Goal: Check status: Check status

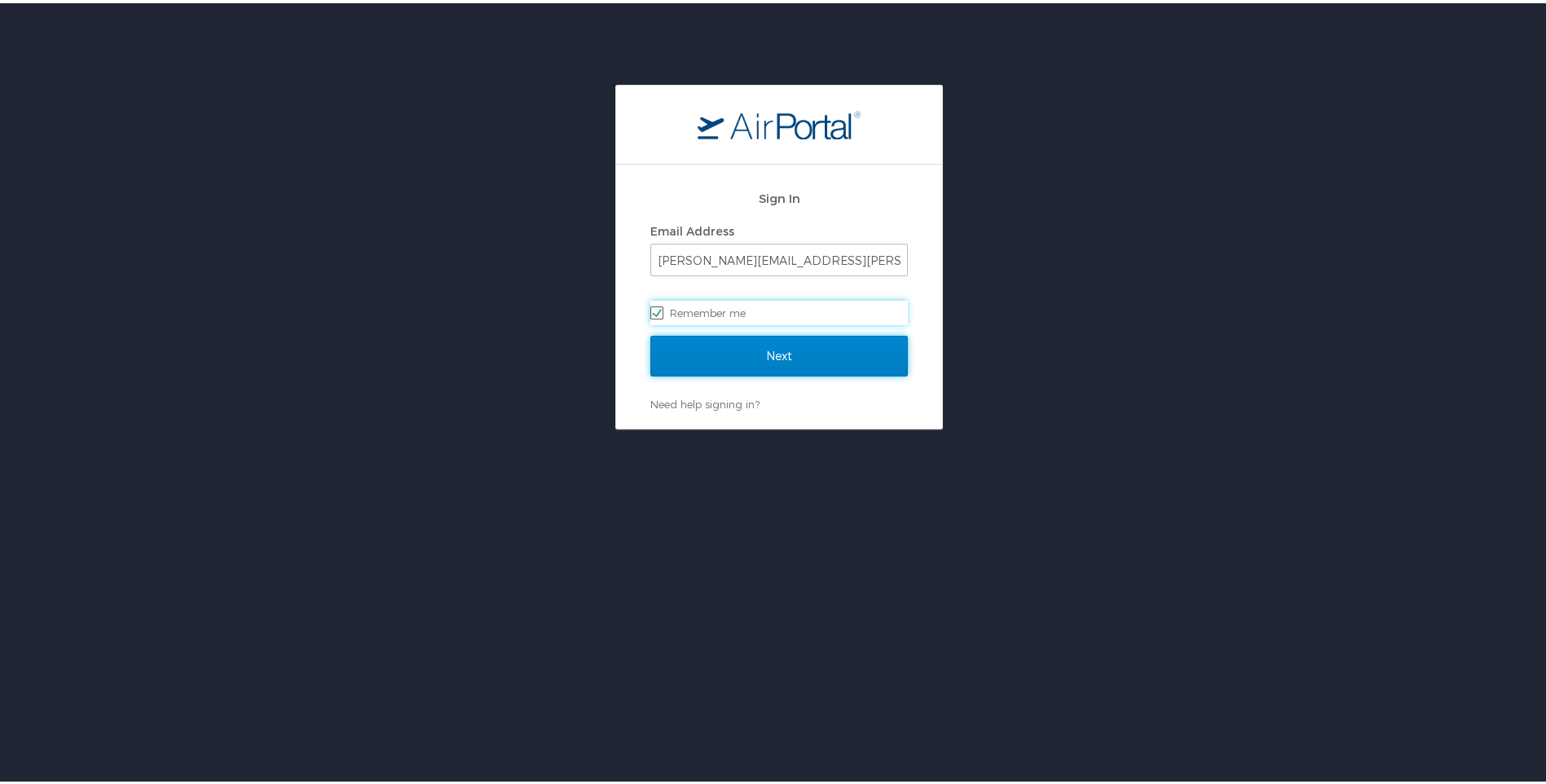
click at [770, 358] on input "Next" at bounding box center [779, 353] width 257 height 40
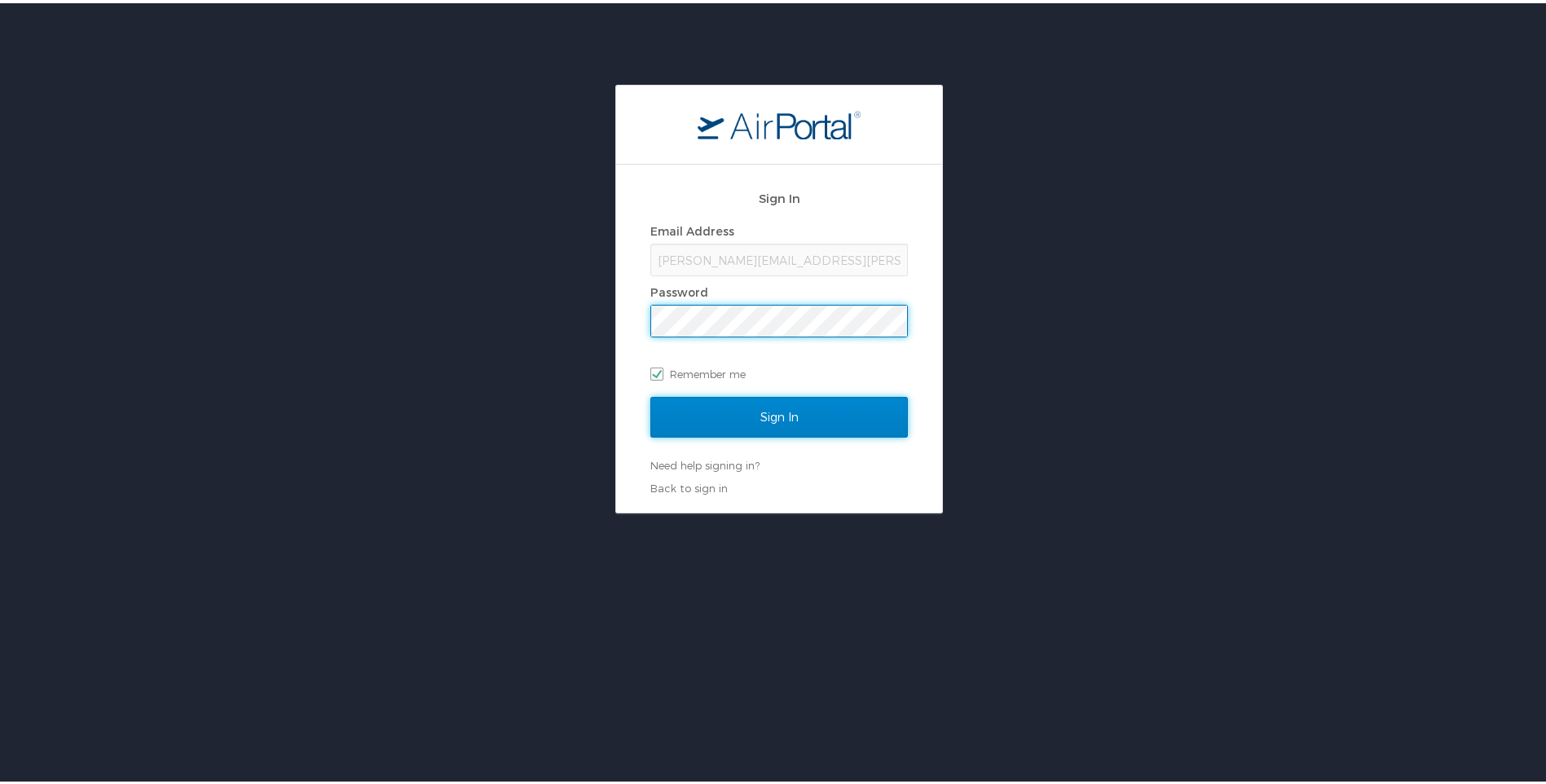
click at [767, 408] on input "Sign In" at bounding box center [779, 414] width 257 height 40
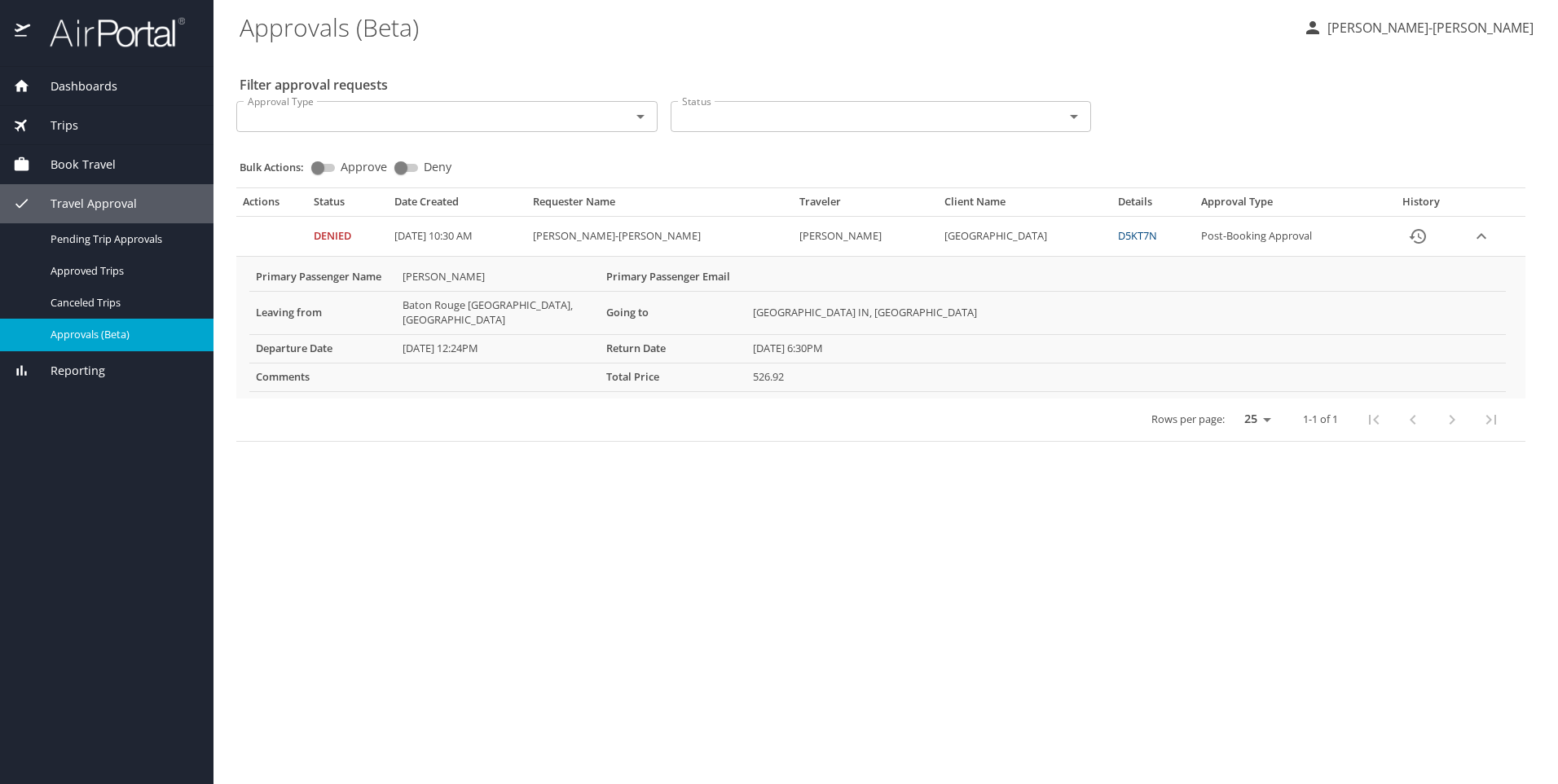
click at [1144, 233] on link "D5KT7N" at bounding box center [1137, 235] width 40 height 15
click at [1157, 236] on link "D5KT7N" at bounding box center [1137, 235] width 40 height 15
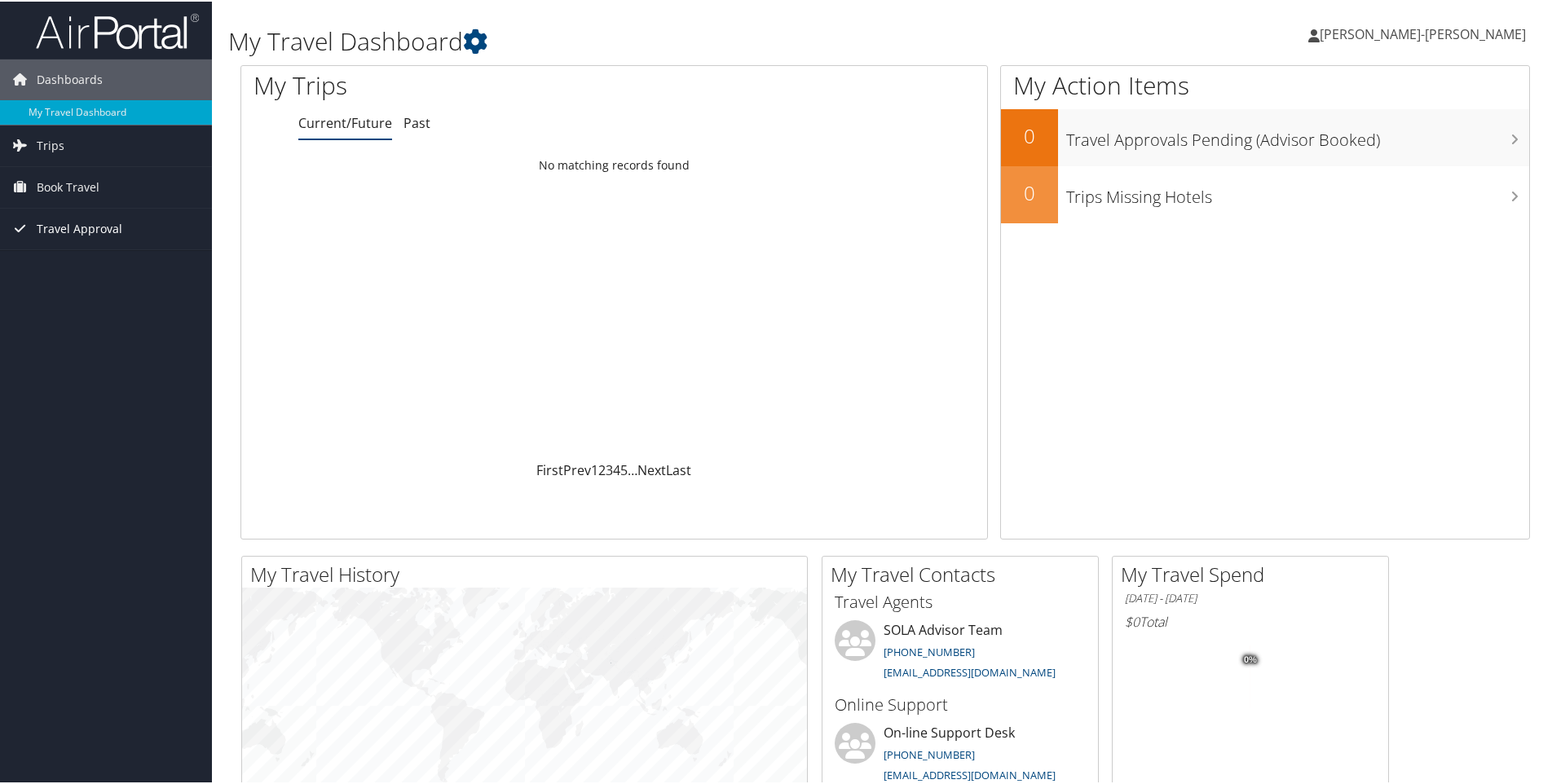
click at [83, 231] on span "Travel Approval" at bounding box center [79, 227] width 86 height 40
click at [75, 259] on link "Pending Trip Approvals" at bounding box center [106, 259] width 211 height 25
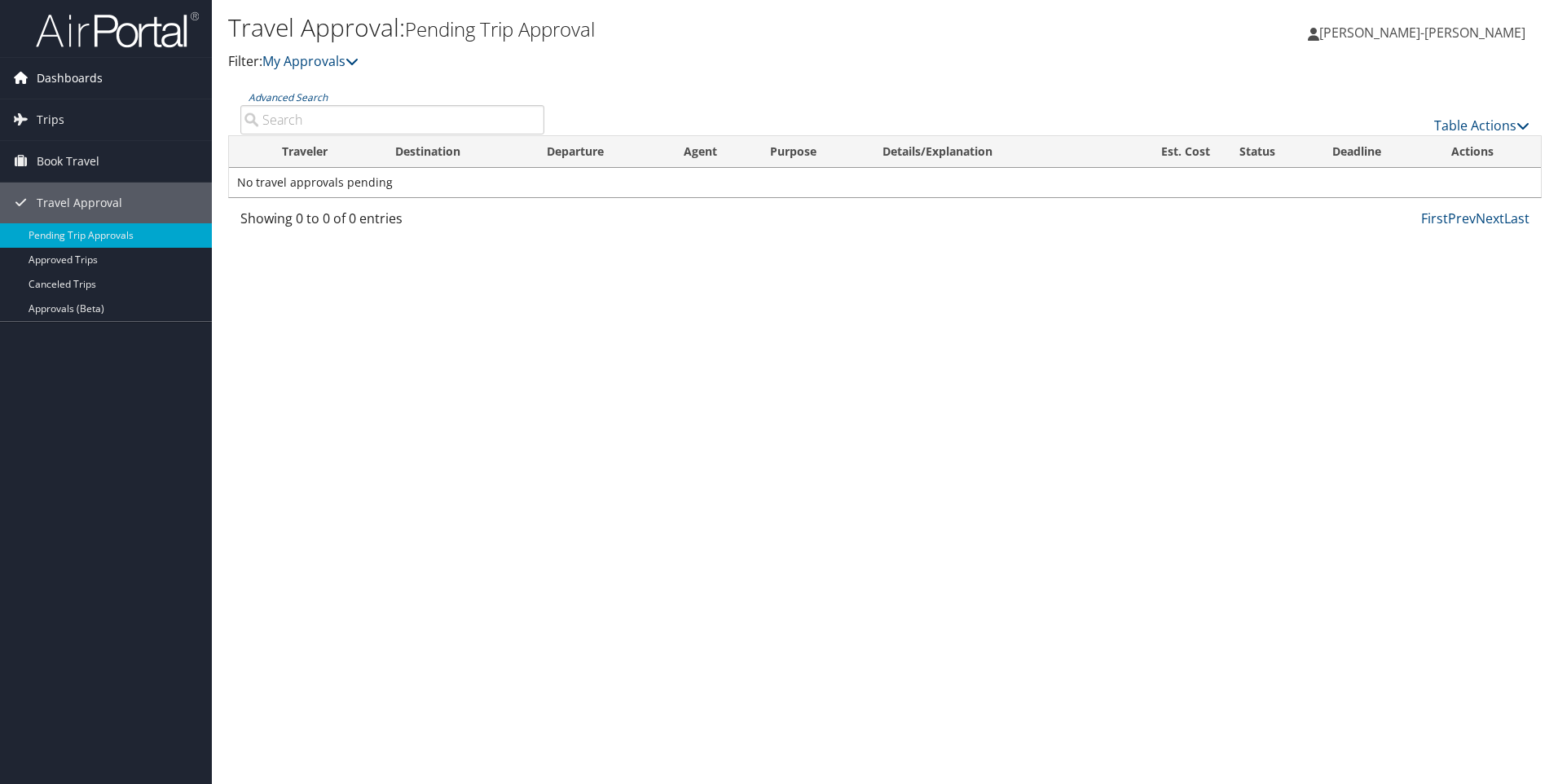
click at [58, 73] on span "Dashboards" at bounding box center [70, 78] width 66 height 40
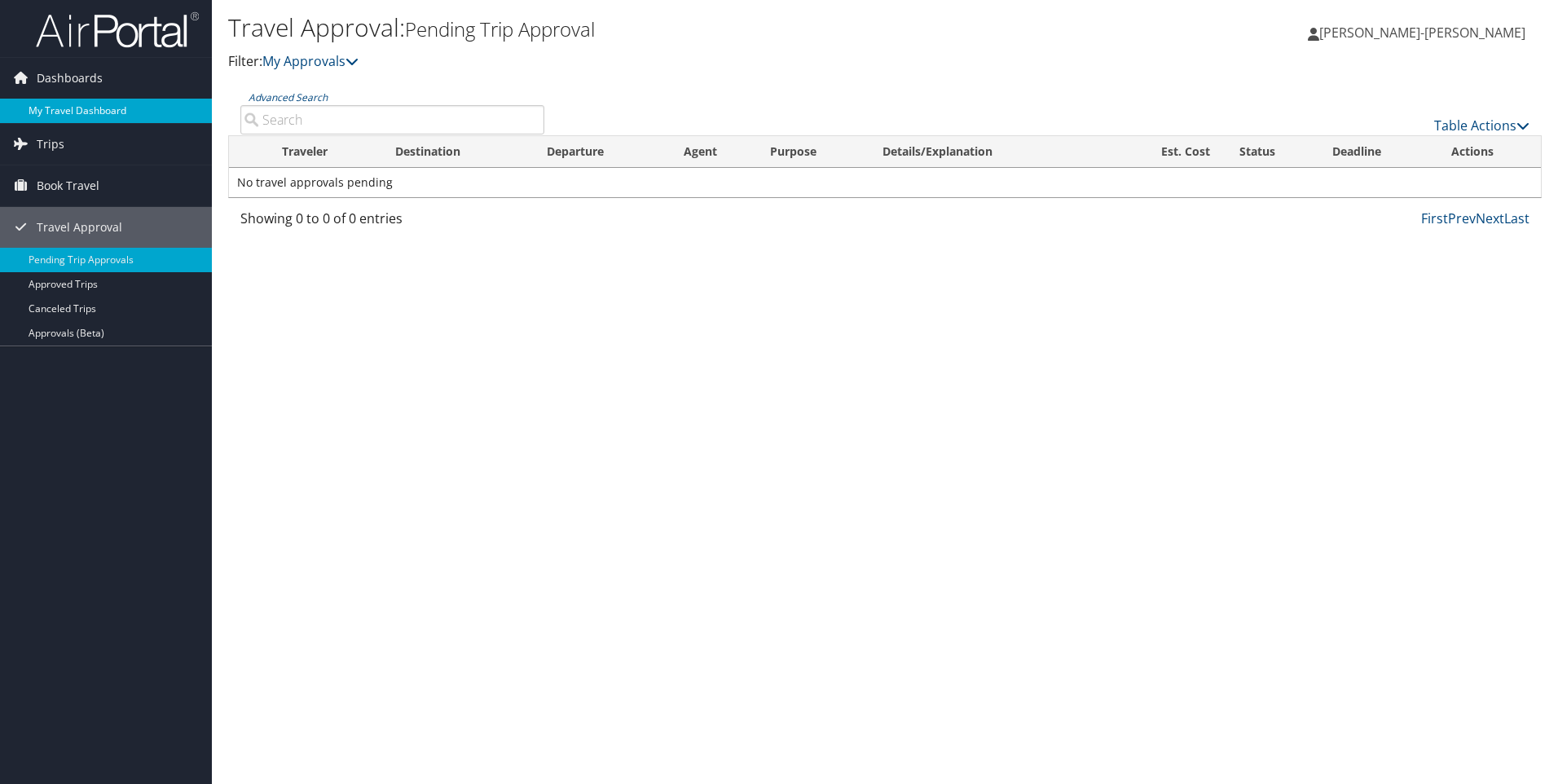
click at [83, 111] on link "My Travel Dashboard" at bounding box center [106, 110] width 211 height 25
